Goal: Navigation & Orientation: Understand site structure

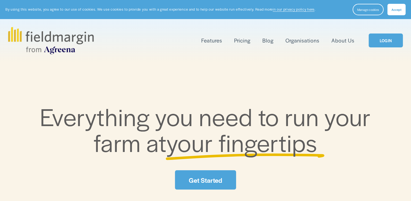
click at [396, 9] on span "Accept" at bounding box center [397, 9] width 10 height 4
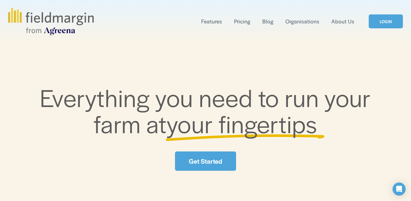
click at [391, 22] on link "LOGIN" at bounding box center [386, 21] width 34 height 14
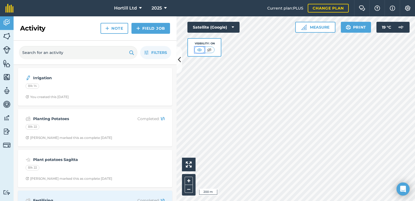
click at [200, 49] on img at bounding box center [199, 49] width 7 height 5
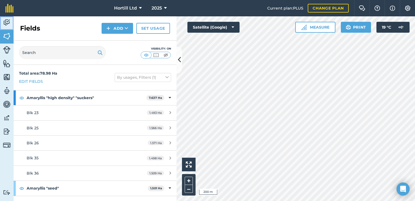
click at [6, 22] on img at bounding box center [7, 22] width 8 height 8
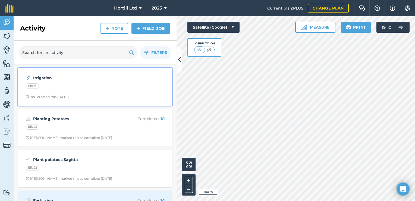
click at [49, 79] on strong "Irrigation" at bounding box center [76, 78] width 86 height 6
click at [33, 94] on div "Irrigation Blk 14 You created this 6 days ago" at bounding box center [95, 86] width 148 height 31
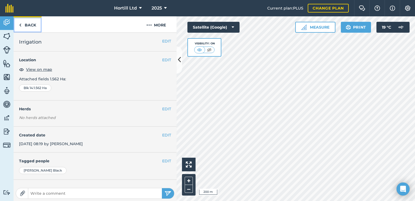
click at [26, 25] on link "Back" at bounding box center [28, 24] width 28 height 16
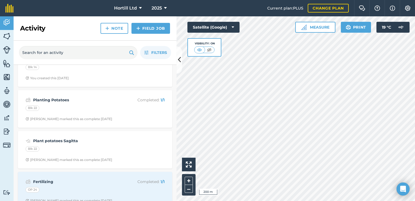
scroll to position [27, 0]
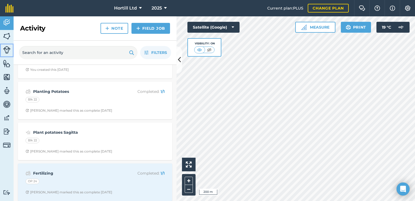
click at [7, 52] on img at bounding box center [7, 50] width 8 height 8
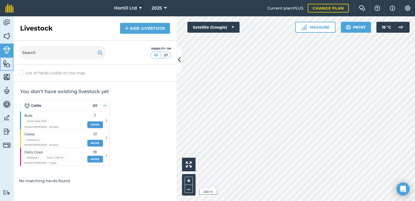
click at [8, 67] on img at bounding box center [7, 63] width 8 height 8
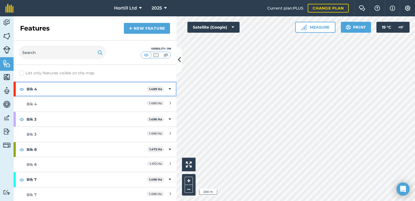
click at [169, 89] on icon at bounding box center [170, 89] width 2 height 6
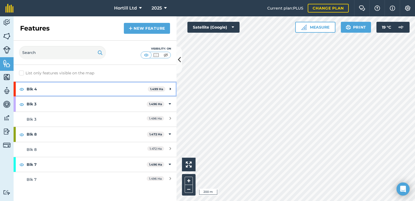
click at [170, 89] on icon at bounding box center [170, 89] width 1 height 6
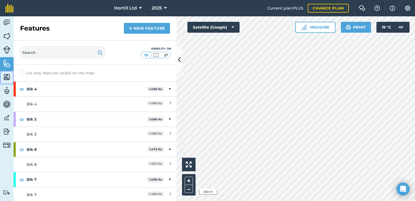
click at [9, 77] on img at bounding box center [7, 77] width 8 height 8
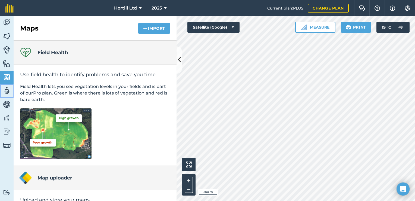
click at [6, 91] on img at bounding box center [7, 90] width 8 height 8
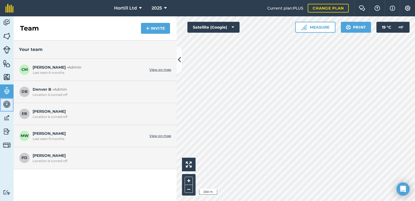
click at [6, 104] on img at bounding box center [7, 104] width 8 height 8
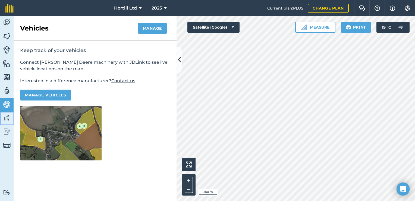
click at [6, 118] on img at bounding box center [7, 118] width 8 height 8
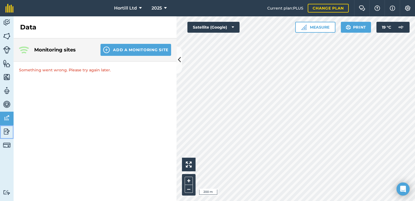
click at [4, 129] on img at bounding box center [7, 131] width 8 height 8
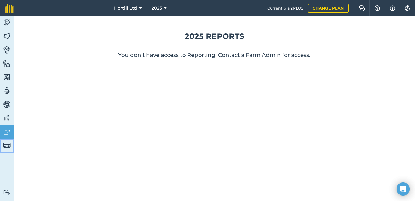
click at [4, 145] on img at bounding box center [7, 145] width 8 height 8
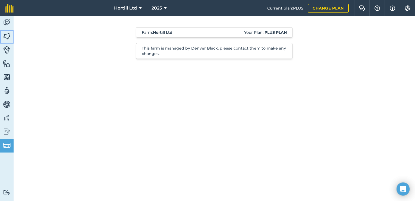
click at [8, 36] on img at bounding box center [7, 36] width 8 height 8
